Goal: Task Accomplishment & Management: Manage account settings

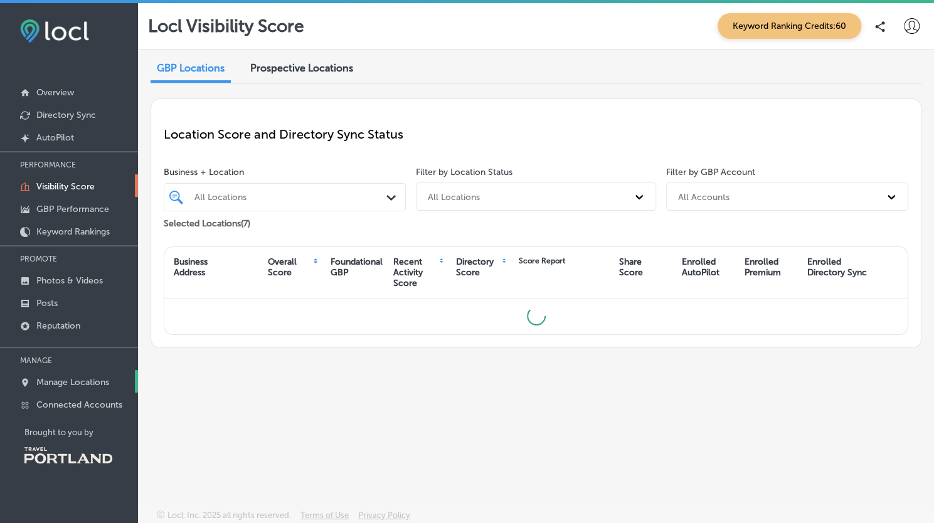
click at [98, 381] on p "Manage Locations" at bounding box center [72, 382] width 73 height 11
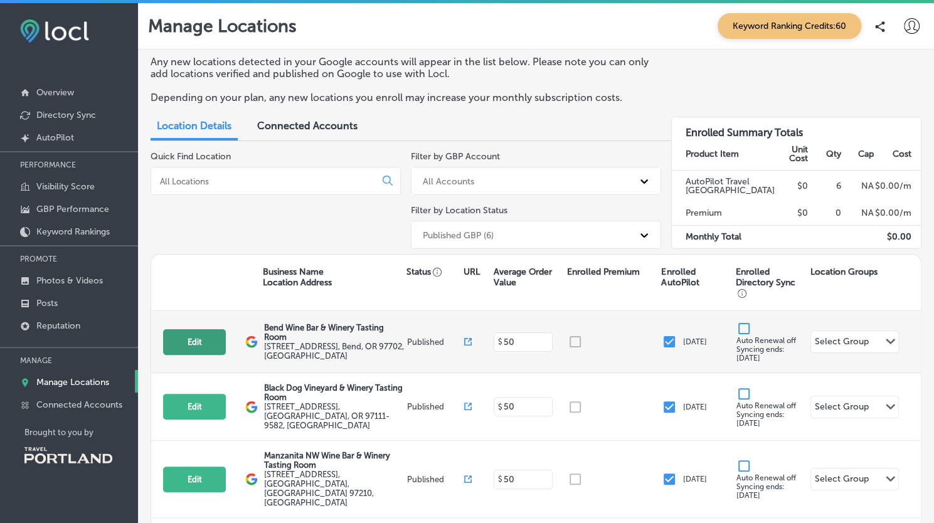
click at [183, 343] on button "Edit" at bounding box center [194, 342] width 63 height 26
select select "US"
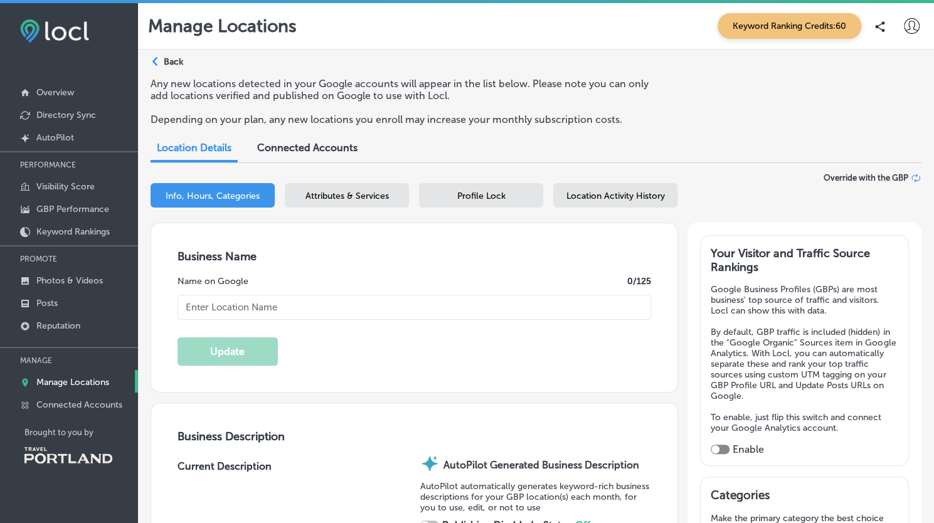
type textarea "Discover a vibrant fusion of winery sophistication and relaxed bar charm at Ben…"
type input "Bend Wine Bar & Winery Tasting Room"
checkbox input "true"
type input "[EMAIL_ADDRESS][DOMAIN_NAME]"
type input "[URL][DOMAIN_NAME]"
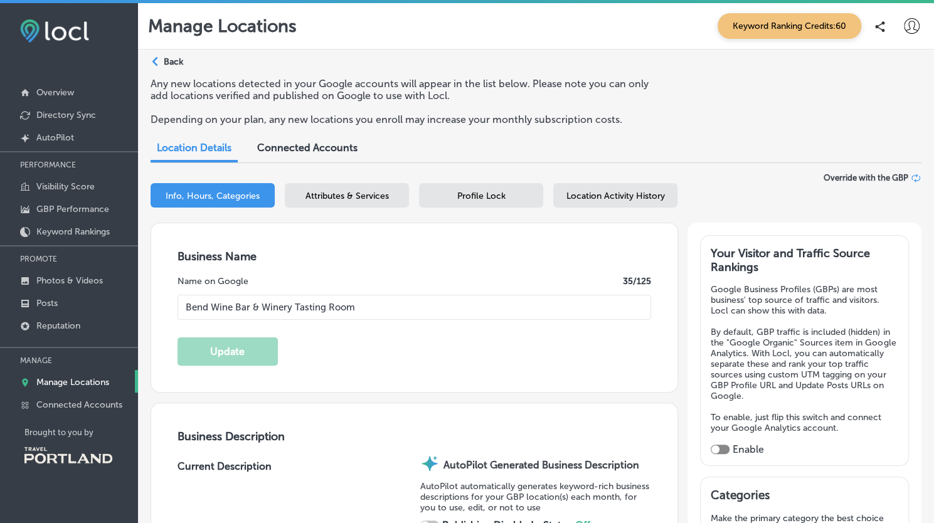
type input "[URL][DOMAIN_NAME]"
type input "[PHONE_NUMBER]"
type textarea "Discover a vibrant fusion of winery sophistication and relaxed bar charm at Ben…"
type input "[STREET_ADDRESS]"
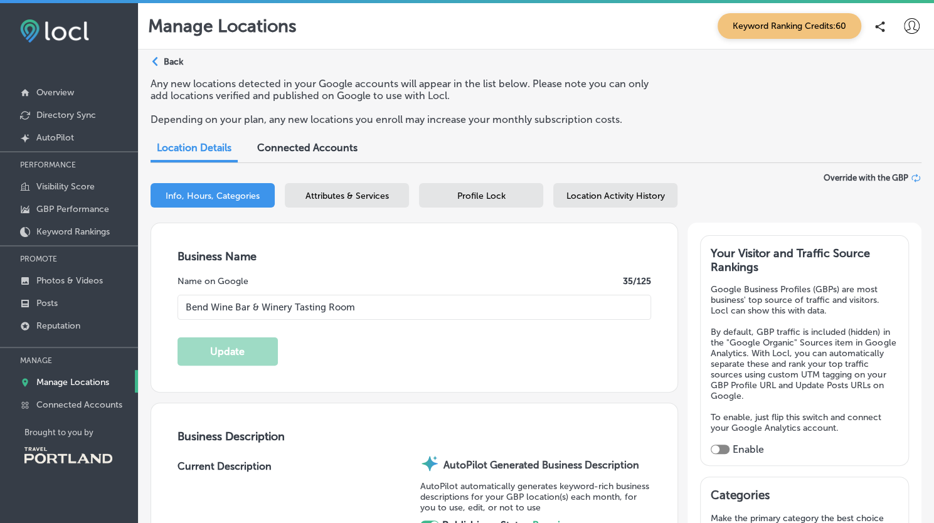
type input "Suite 194"
type input "Bend"
type input "97702"
type input "US"
drag, startPoint x: 358, startPoint y: 306, endPoint x: 176, endPoint y: 300, distance: 182.1
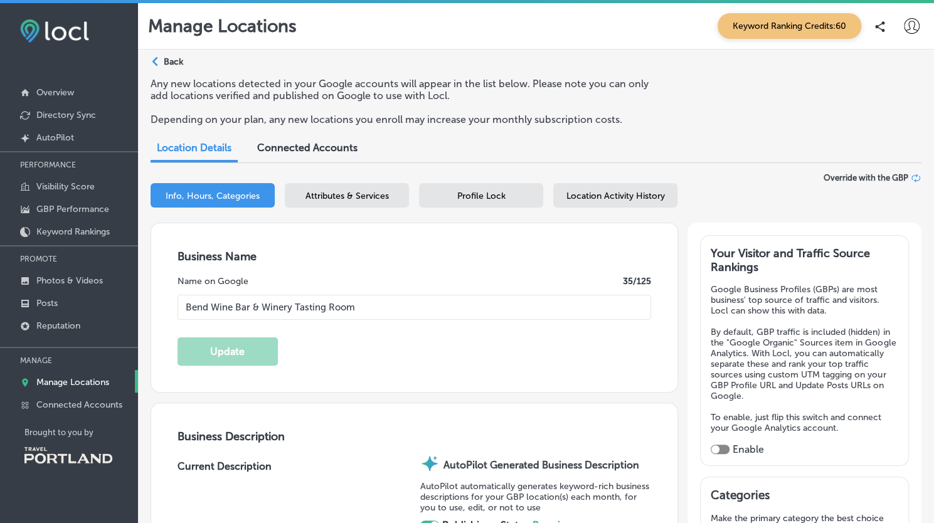
click at [176, 300] on div "Business Name Name on Google 35 /125 Bend Wine Bar & Winery Tasting Room Update" at bounding box center [414, 307] width 526 height 169
type input "The Winery at [GEOGRAPHIC_DATA]"
click at [220, 343] on button "Update" at bounding box center [228, 352] width 100 height 28
